Goal: Information Seeking & Learning: Learn about a topic

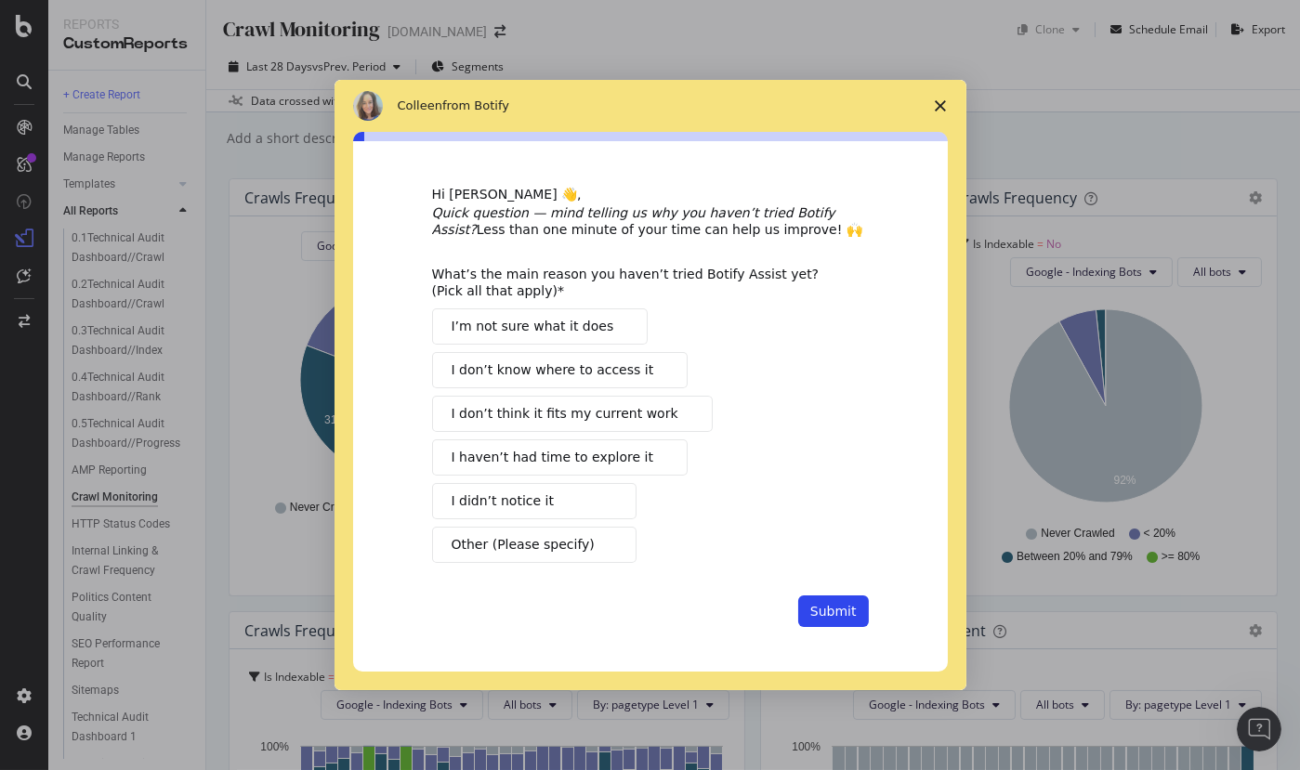
click at [940, 102] on icon "Close survey" at bounding box center [940, 105] width 11 height 11
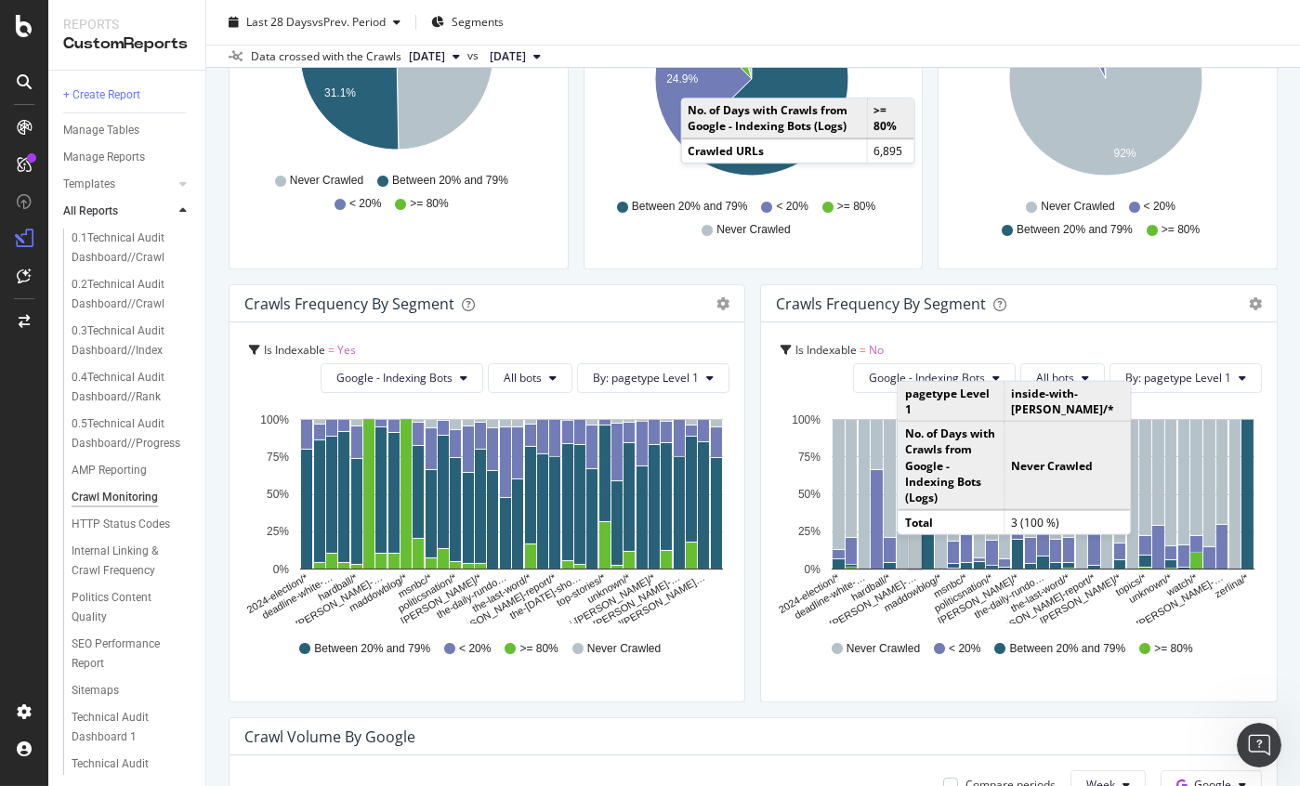
scroll to position [76, 0]
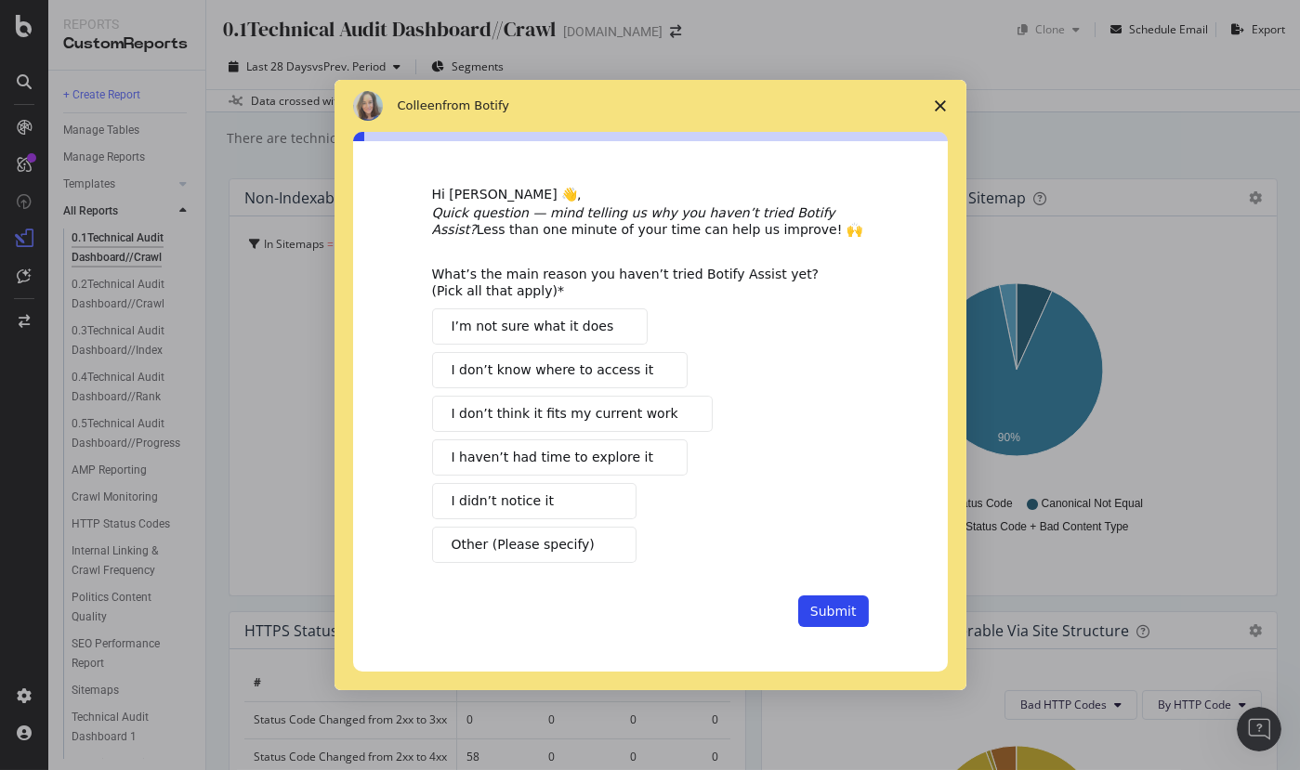
click at [944, 100] on polygon "Close survey" at bounding box center [940, 105] width 11 height 11
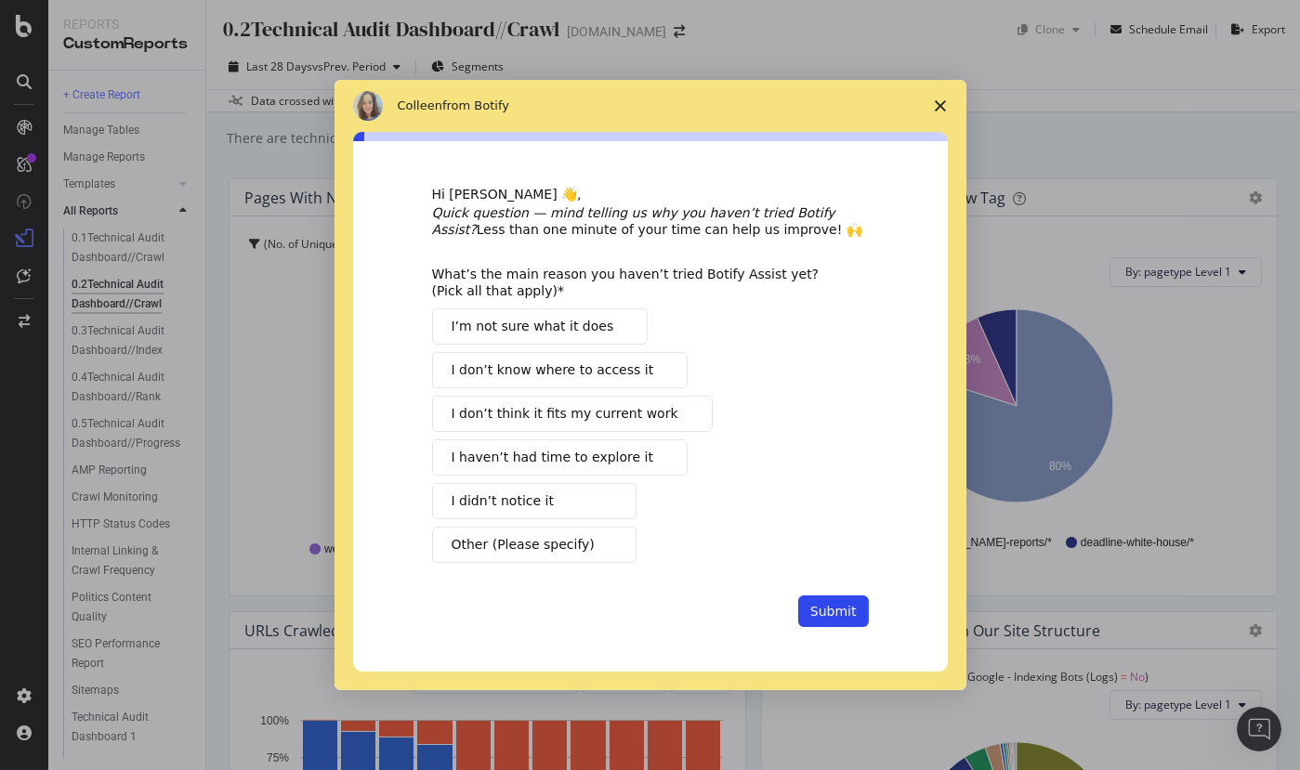
click at [943, 98] on span "Close survey" at bounding box center [940, 106] width 52 height 52
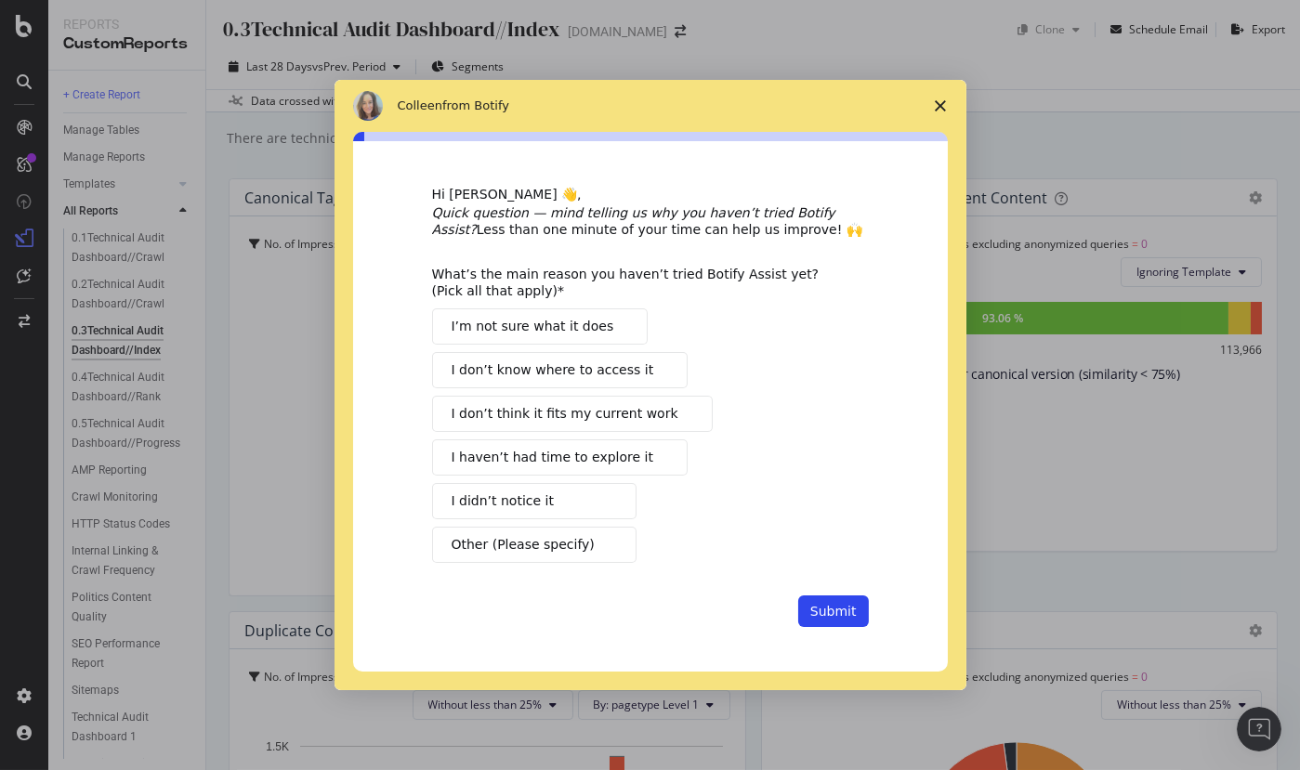
click at [935, 99] on span "Close survey" at bounding box center [940, 106] width 52 height 52
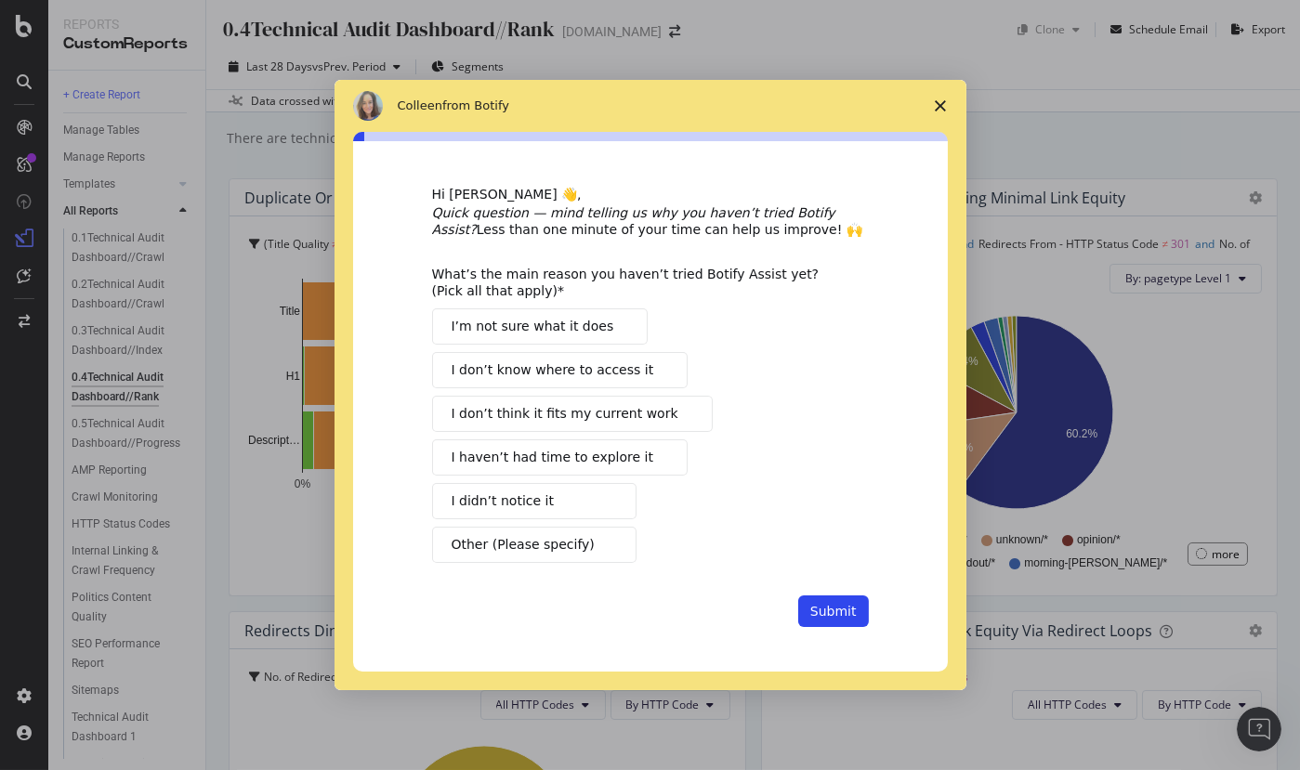
click at [942, 102] on polygon "Close survey" at bounding box center [940, 105] width 11 height 11
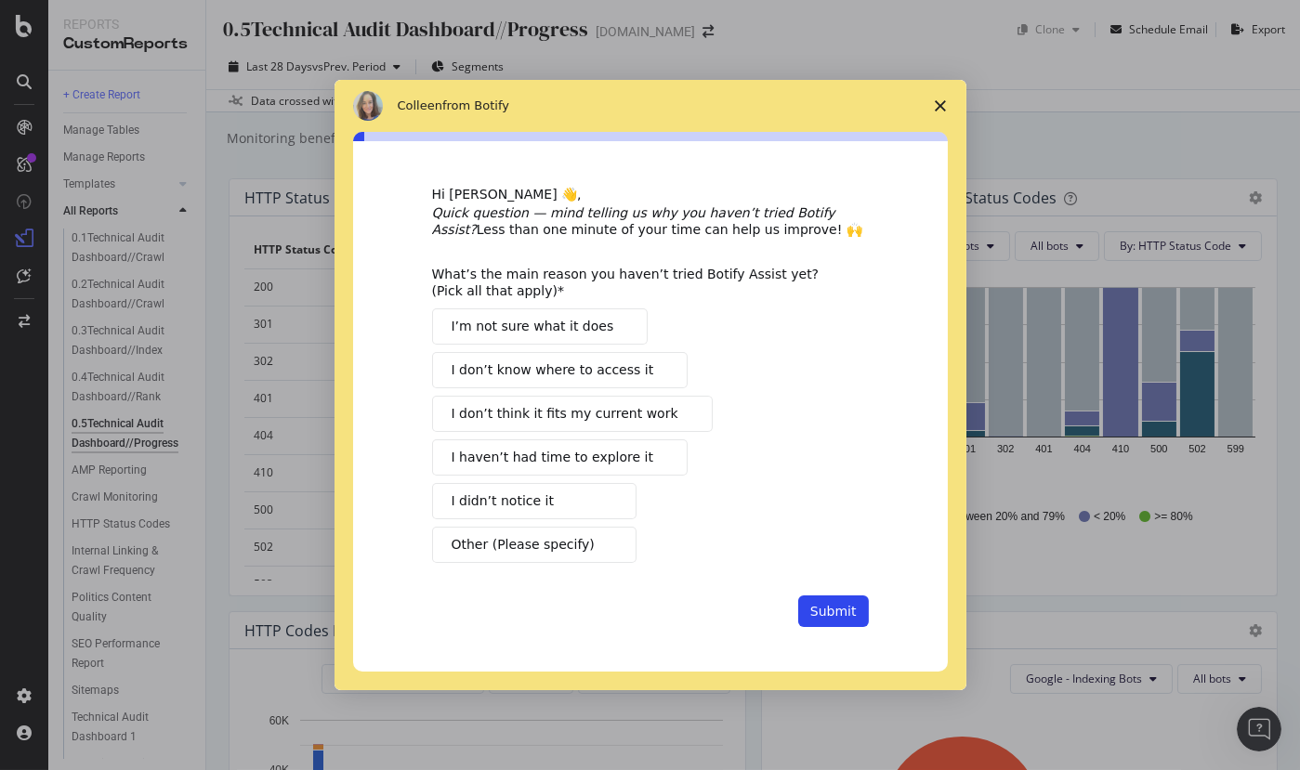
click at [944, 101] on polygon "Close survey" at bounding box center [940, 105] width 11 height 11
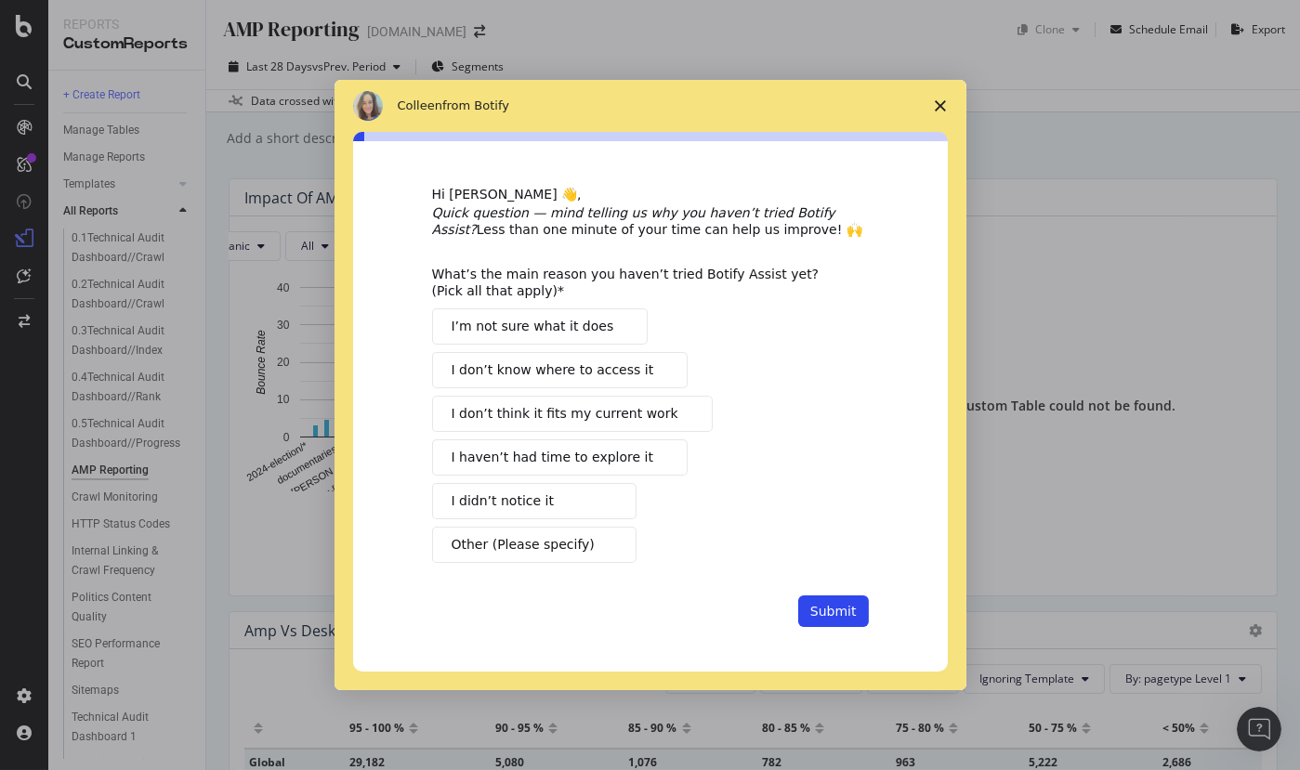
click at [523, 96] on div "[PERSON_NAME] from Botify" at bounding box center [650, 106] width 595 height 30
click at [933, 99] on span "Close survey" at bounding box center [940, 106] width 52 height 52
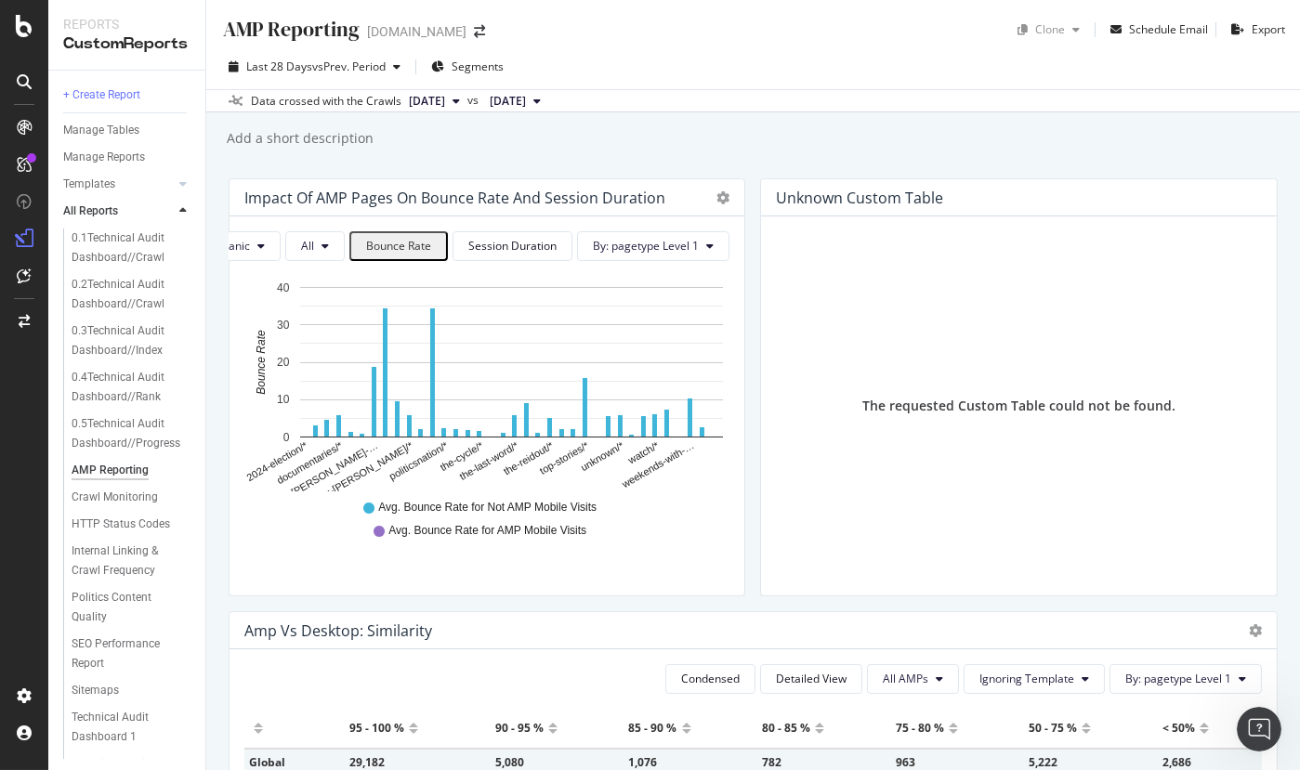
click at [490, 136] on div "Add a short description Add a short description" at bounding box center [762, 139] width 1075 height 28
